Goal: Transaction & Acquisition: Book appointment/travel/reservation

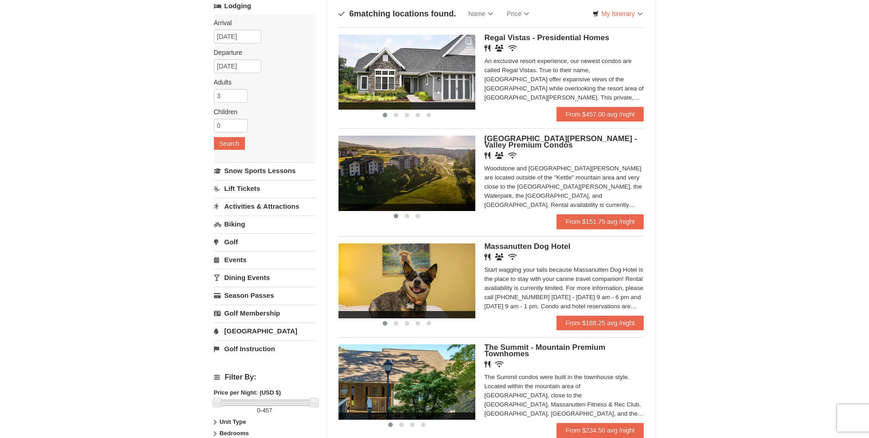
scroll to position [63, 0]
click at [605, 224] on link "From $151.75 avg /night" at bounding box center [601, 221] width 88 height 15
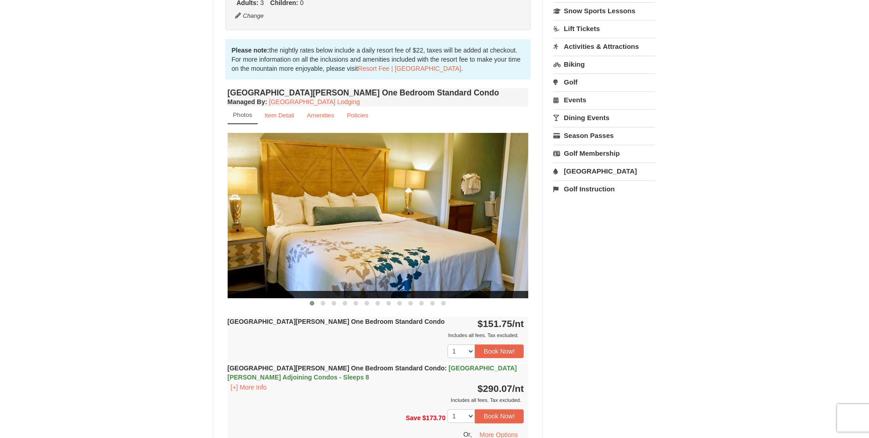
scroll to position [242, 0]
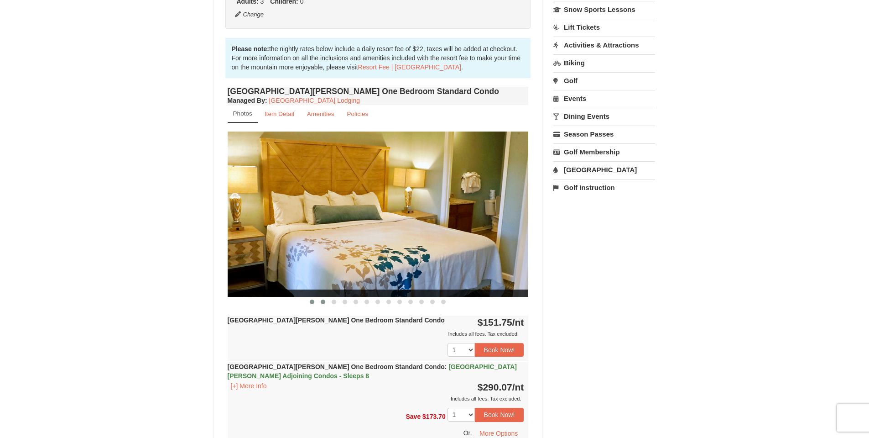
click at [322, 304] on button at bounding box center [323, 301] width 11 height 9
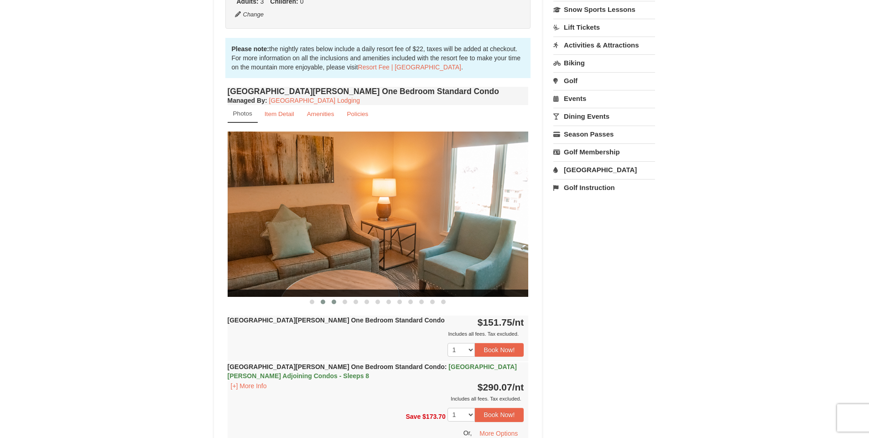
click at [335, 302] on span at bounding box center [334, 301] width 5 height 5
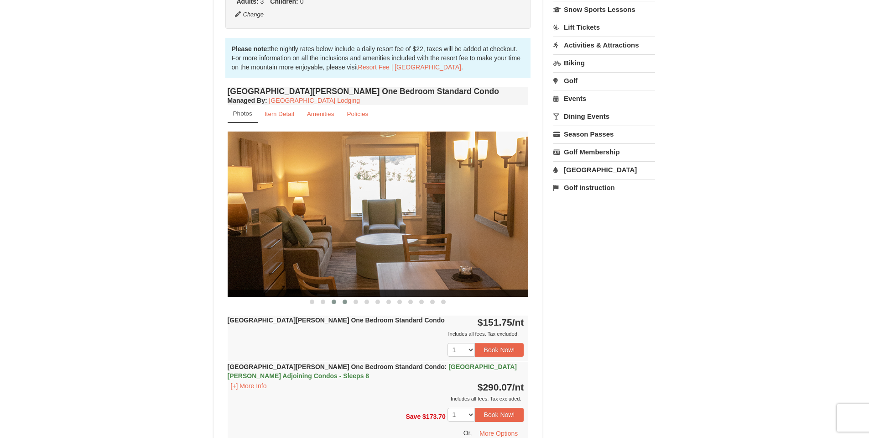
click at [345, 303] on span at bounding box center [345, 301] width 5 height 5
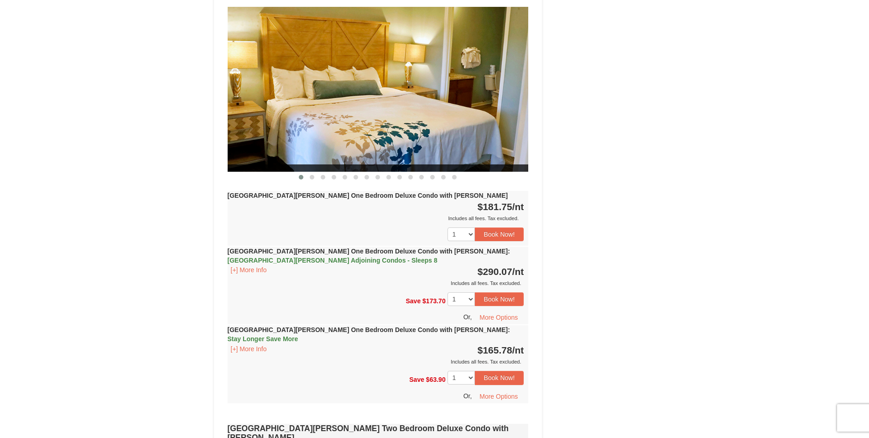
scroll to position [818, 0]
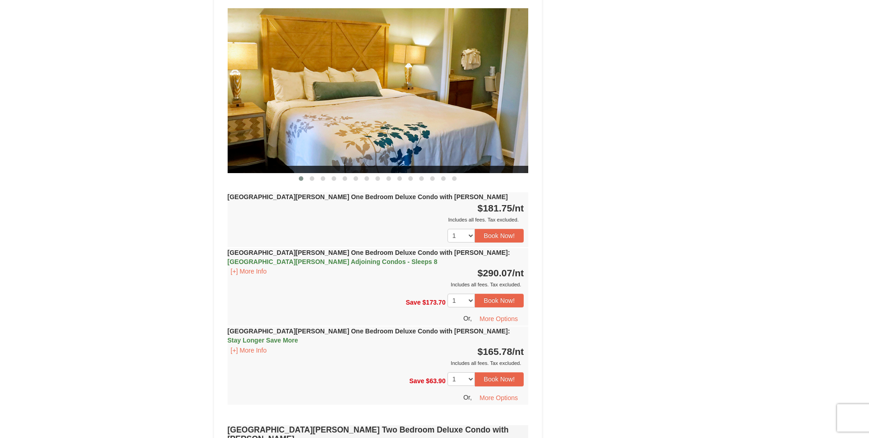
click at [381, 327] on strong "[GEOGRAPHIC_DATA][PERSON_NAME] One Bedroom Deluxe Condo with [PERSON_NAME] : St…" at bounding box center [369, 335] width 282 height 16
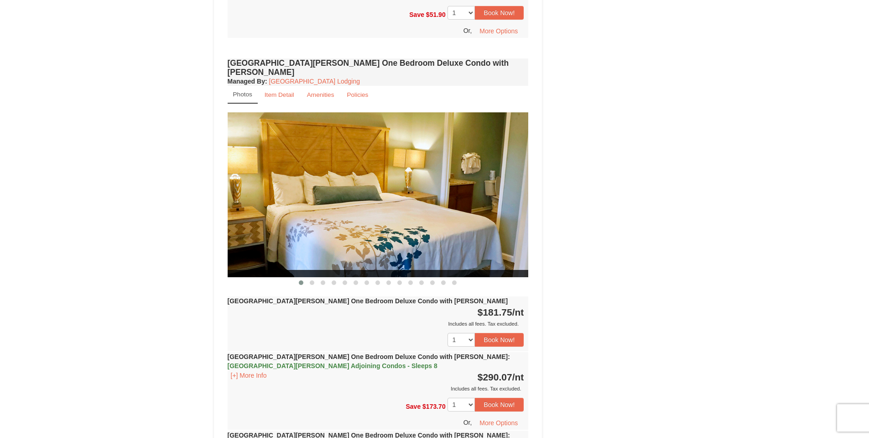
scroll to position [713, 0]
click at [512, 206] on img at bounding box center [378, 195] width 301 height 165
click at [312, 281] on span at bounding box center [312, 283] width 5 height 5
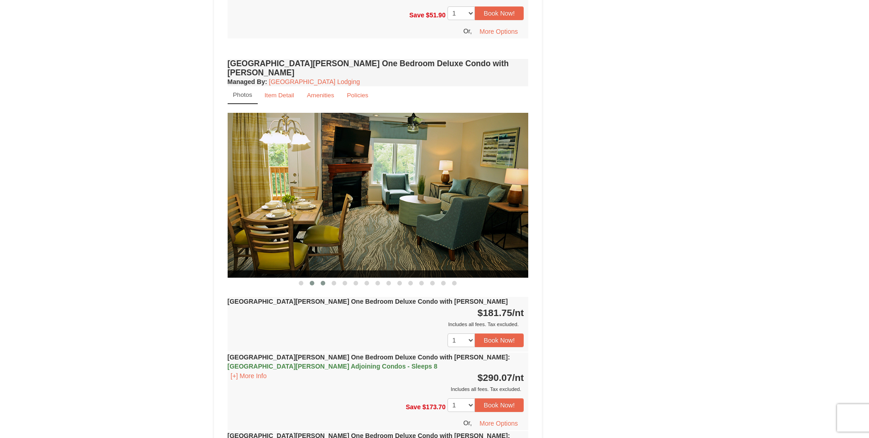
click at [322, 281] on span at bounding box center [323, 283] width 5 height 5
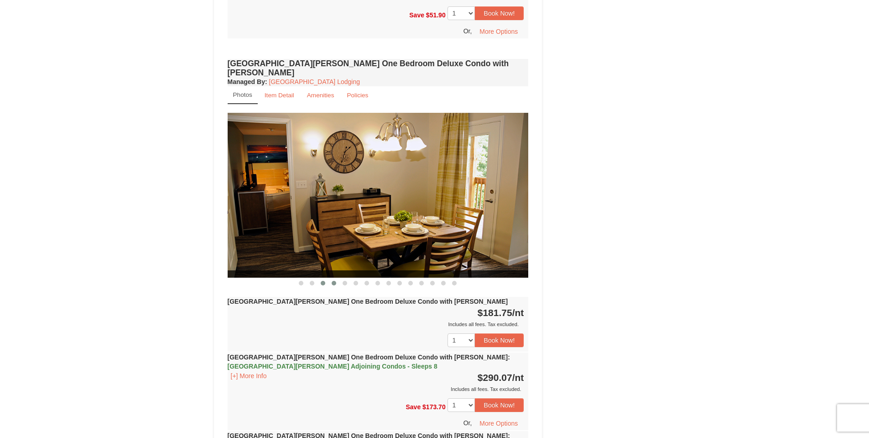
click at [335, 281] on span at bounding box center [334, 283] width 5 height 5
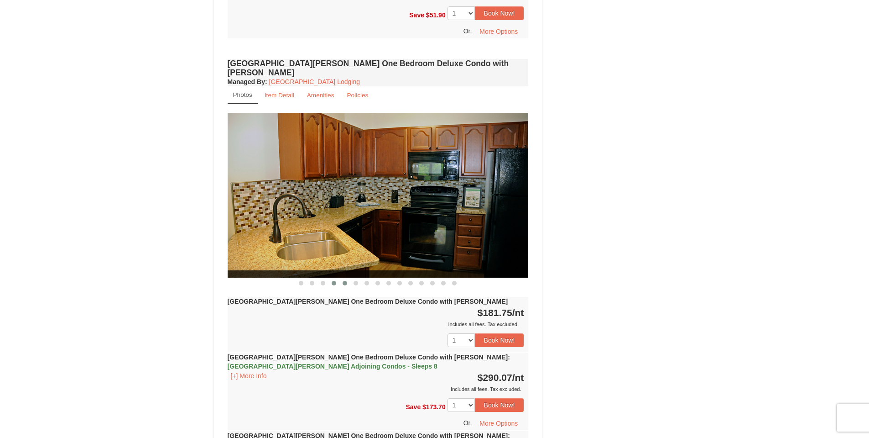
click at [342, 278] on button at bounding box center [345, 282] width 11 height 9
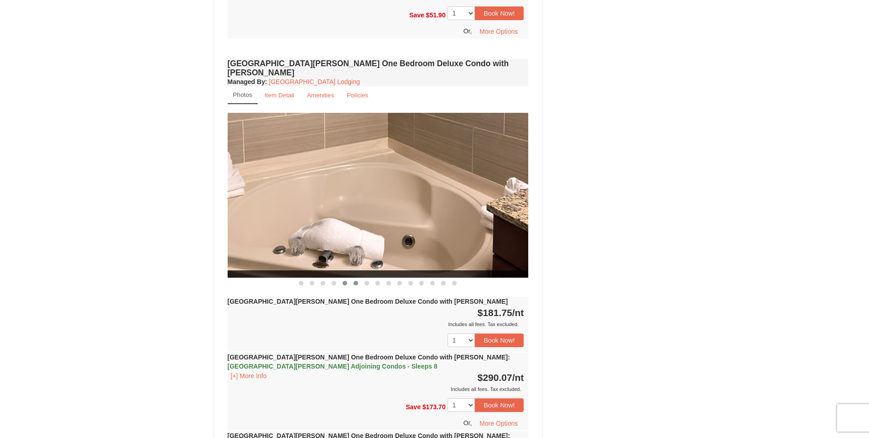
click at [358, 281] on span at bounding box center [356, 283] width 5 height 5
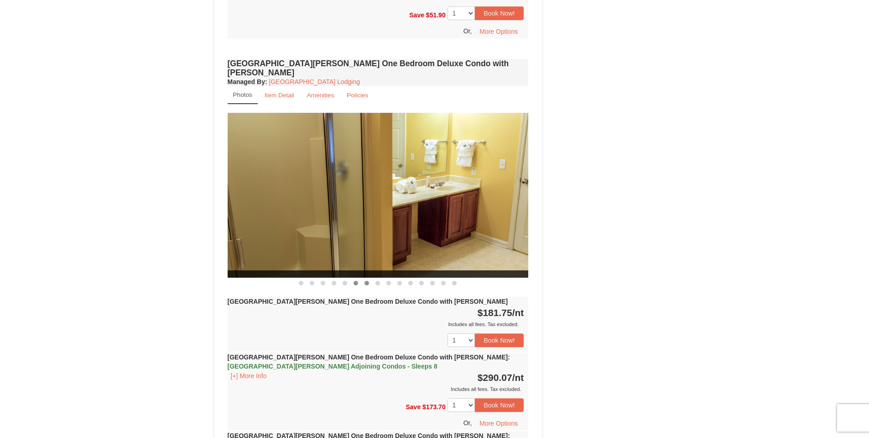
click at [368, 281] on span at bounding box center [367, 283] width 5 height 5
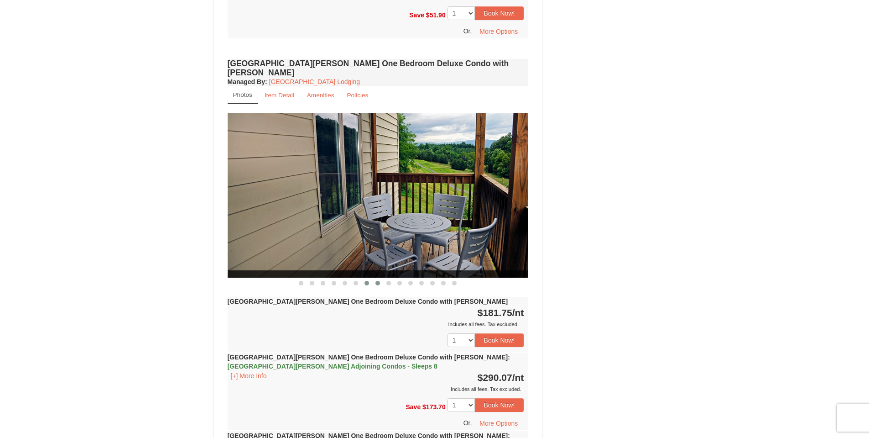
click at [382, 278] on button at bounding box center [377, 282] width 11 height 9
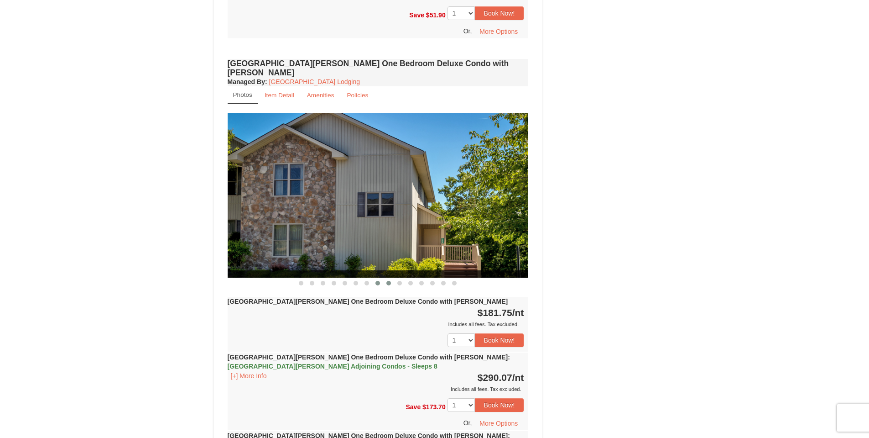
click at [392, 278] on button at bounding box center [388, 282] width 11 height 9
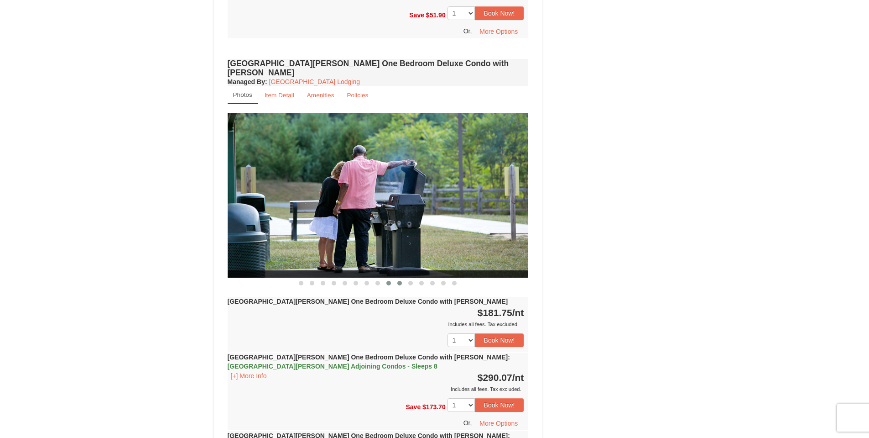
click at [394, 278] on button at bounding box center [399, 282] width 11 height 9
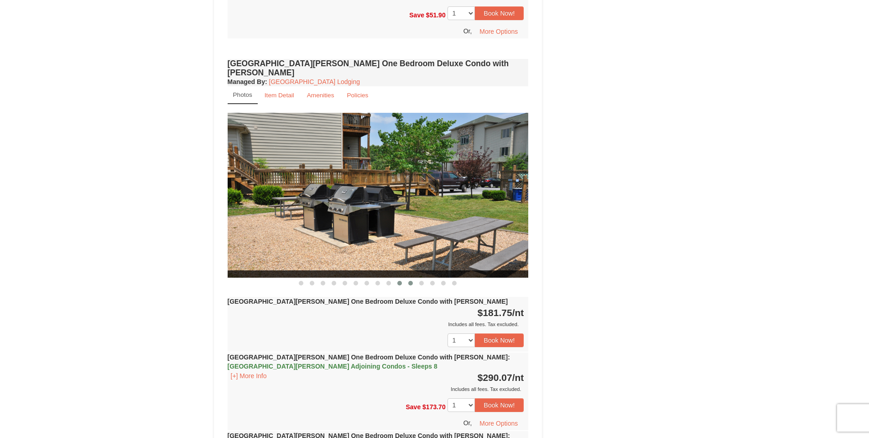
click at [412, 278] on button at bounding box center [410, 282] width 11 height 9
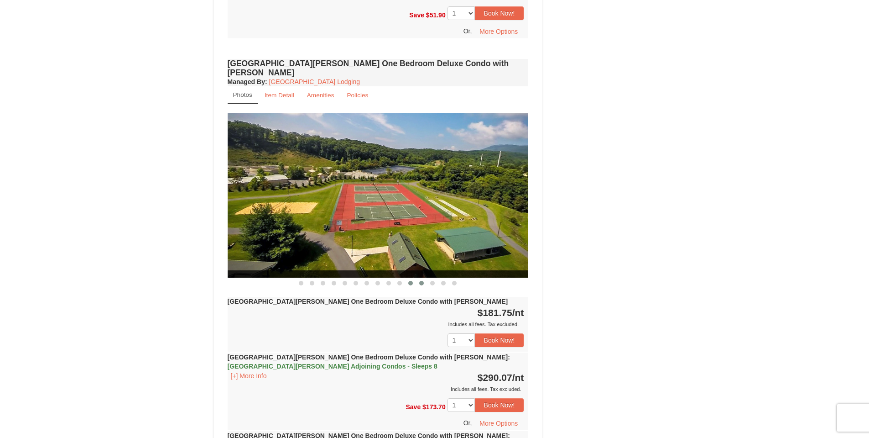
click at [423, 278] on button at bounding box center [421, 282] width 11 height 9
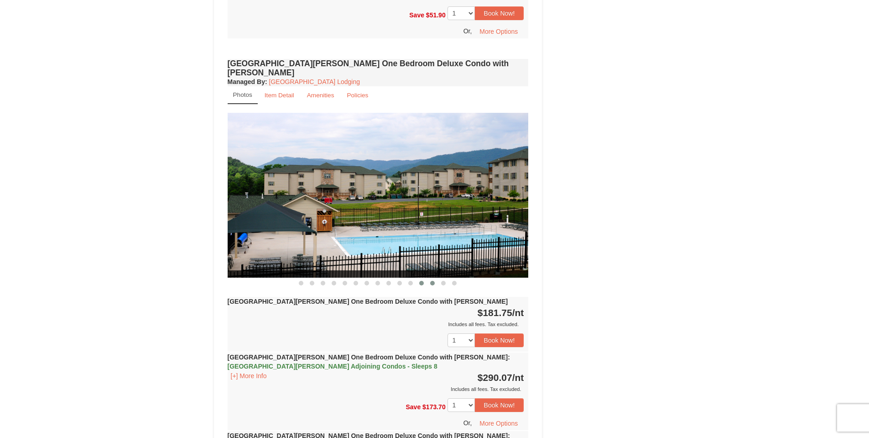
click at [434, 278] on button at bounding box center [432, 282] width 11 height 9
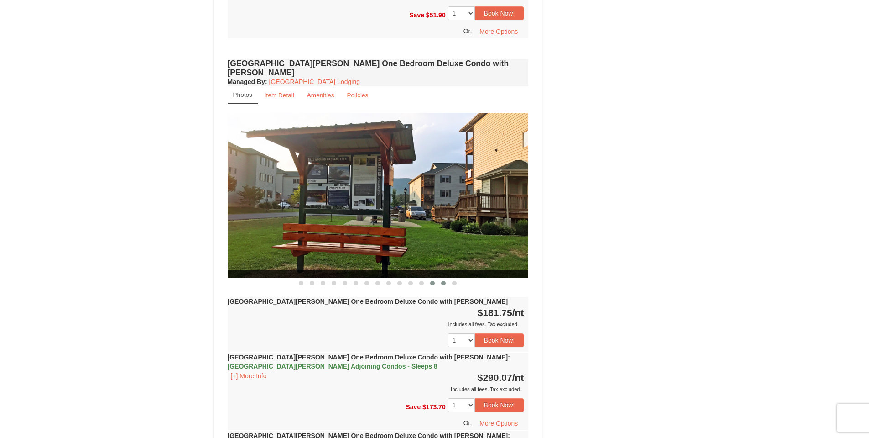
click at [447, 278] on button at bounding box center [443, 282] width 11 height 9
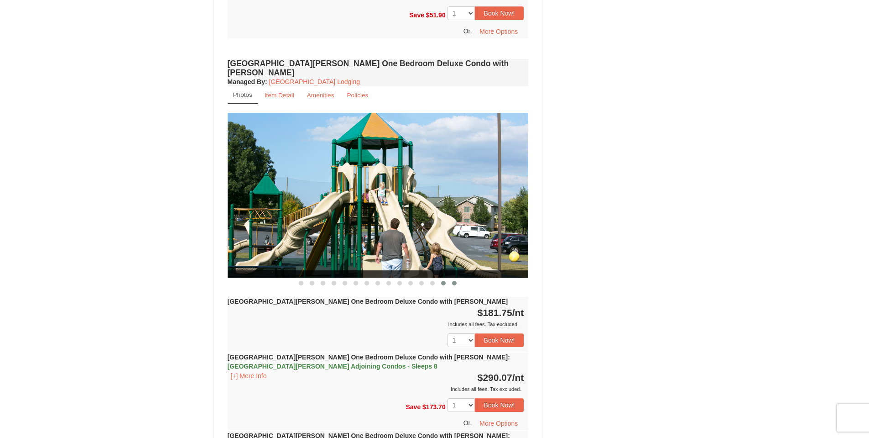
click at [455, 281] on span at bounding box center [454, 283] width 5 height 5
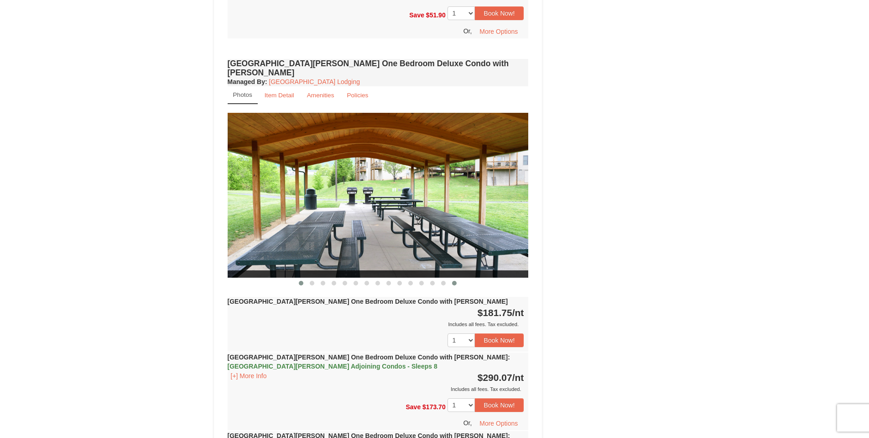
click at [302, 281] on span at bounding box center [301, 283] width 5 height 5
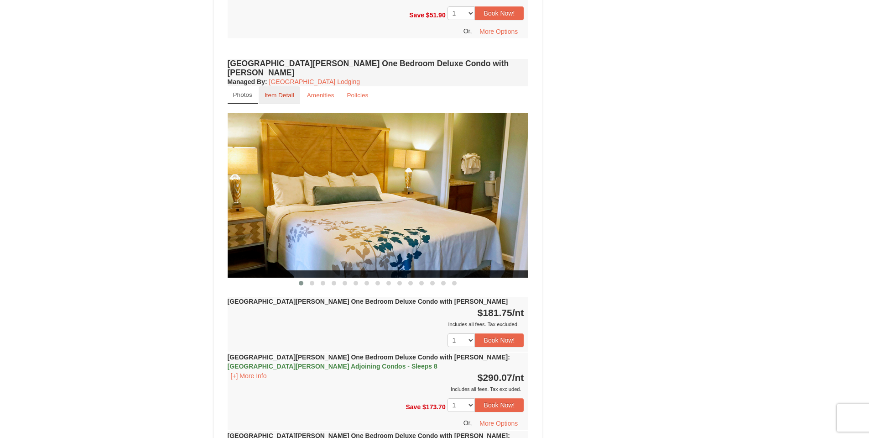
click at [276, 92] on small "Item Detail" at bounding box center [280, 95] width 30 height 7
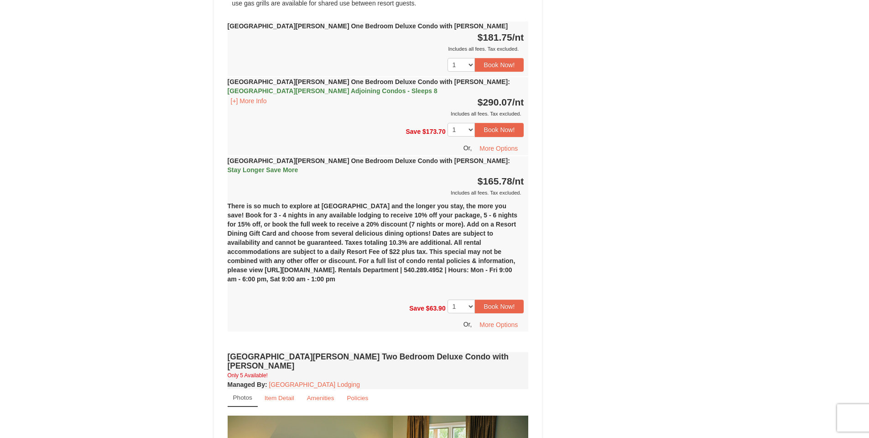
scroll to position [858, 0]
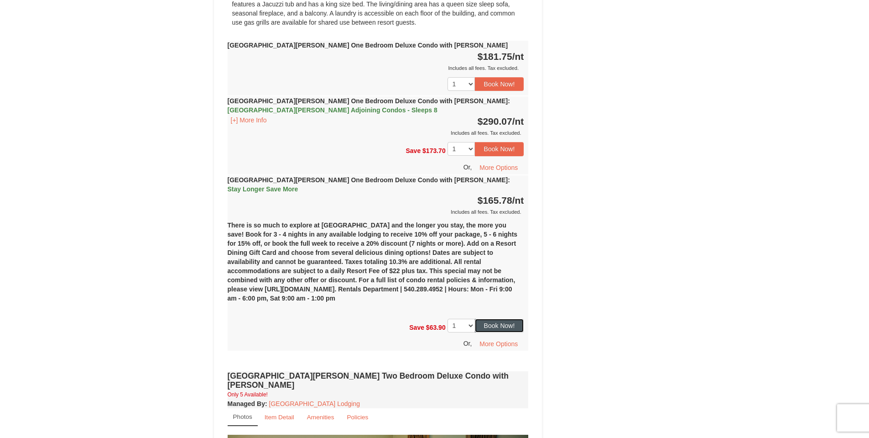
click at [501, 319] on button "Book Now!" at bounding box center [499, 326] width 49 height 14
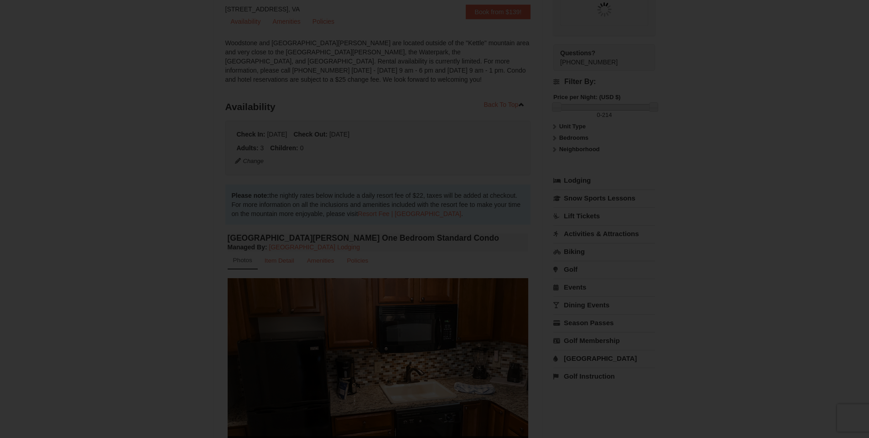
scroll to position [89, 0]
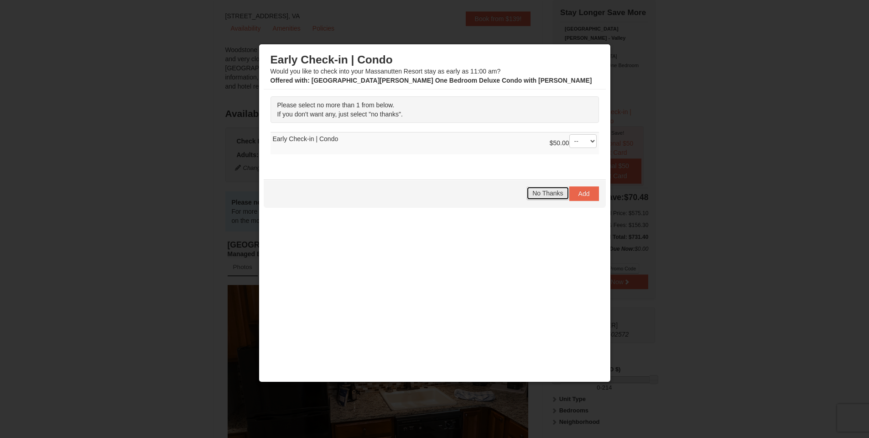
click at [541, 197] on button "No Thanks" at bounding box center [548, 193] width 42 height 14
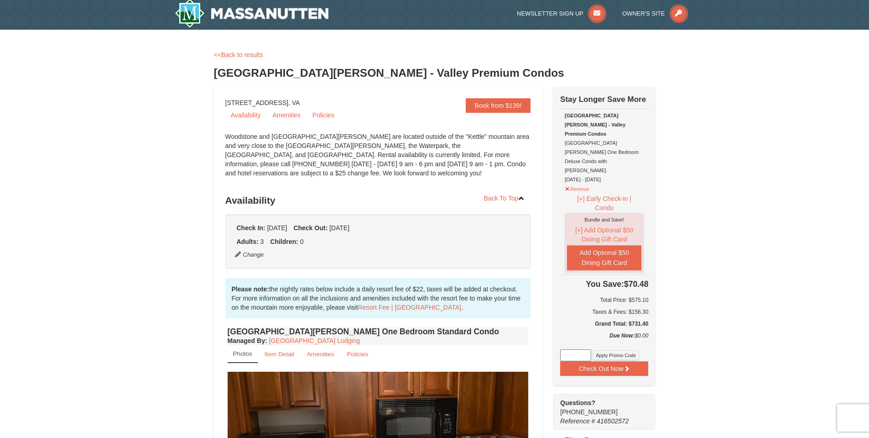
scroll to position [0, 0]
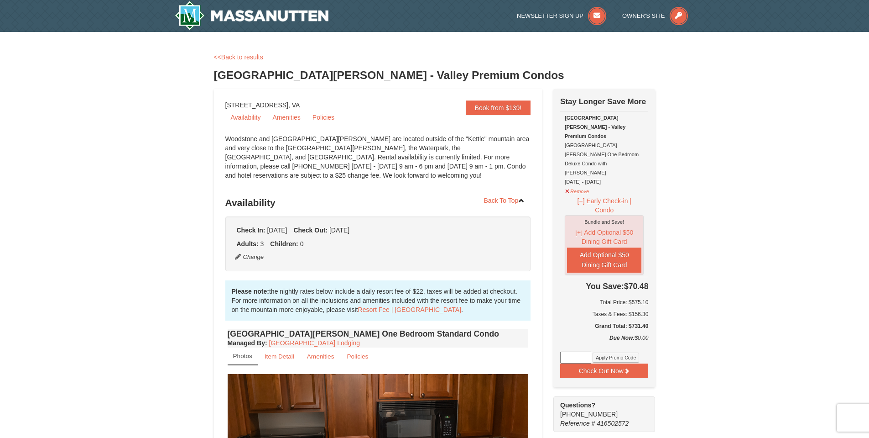
click at [577, 167] on div "[GEOGRAPHIC_DATA][PERSON_NAME] - Valley Premium Condos [GEOGRAPHIC_DATA][PERSON…" at bounding box center [604, 149] width 79 height 73
click at [573, 184] on button "Remove" at bounding box center [577, 189] width 25 height 11
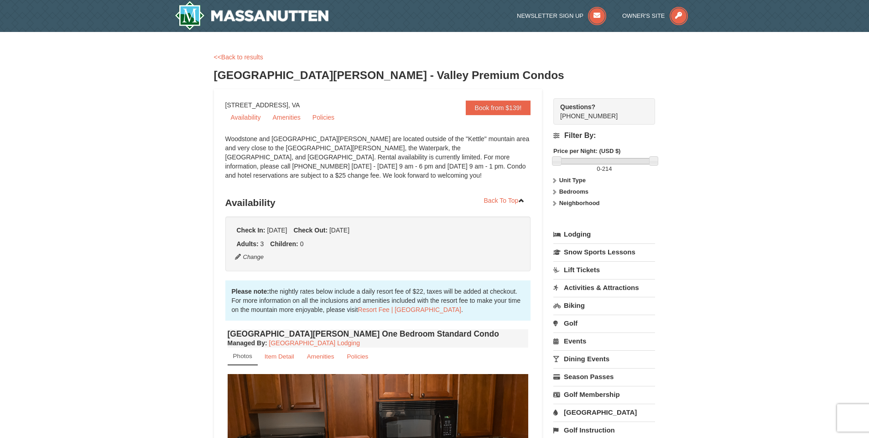
click at [573, 175] on div "Filter By: Price per Night: (USD $) 0 - 214 Unit Type Condominium Rating Proper…" at bounding box center [605, 171] width 102 height 92
click at [248, 53] on link "<<Back to results" at bounding box center [238, 56] width 49 height 7
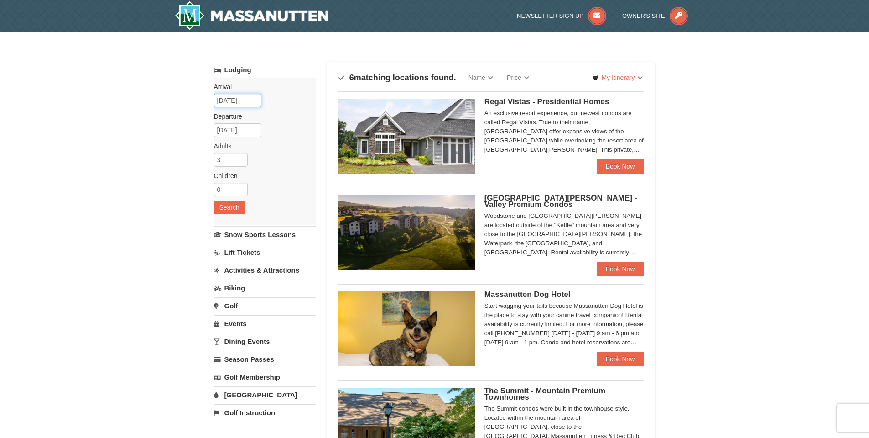
click at [257, 97] on input "[DATE]" at bounding box center [237, 101] width 47 height 14
